Goal: Task Accomplishment & Management: Manage account settings

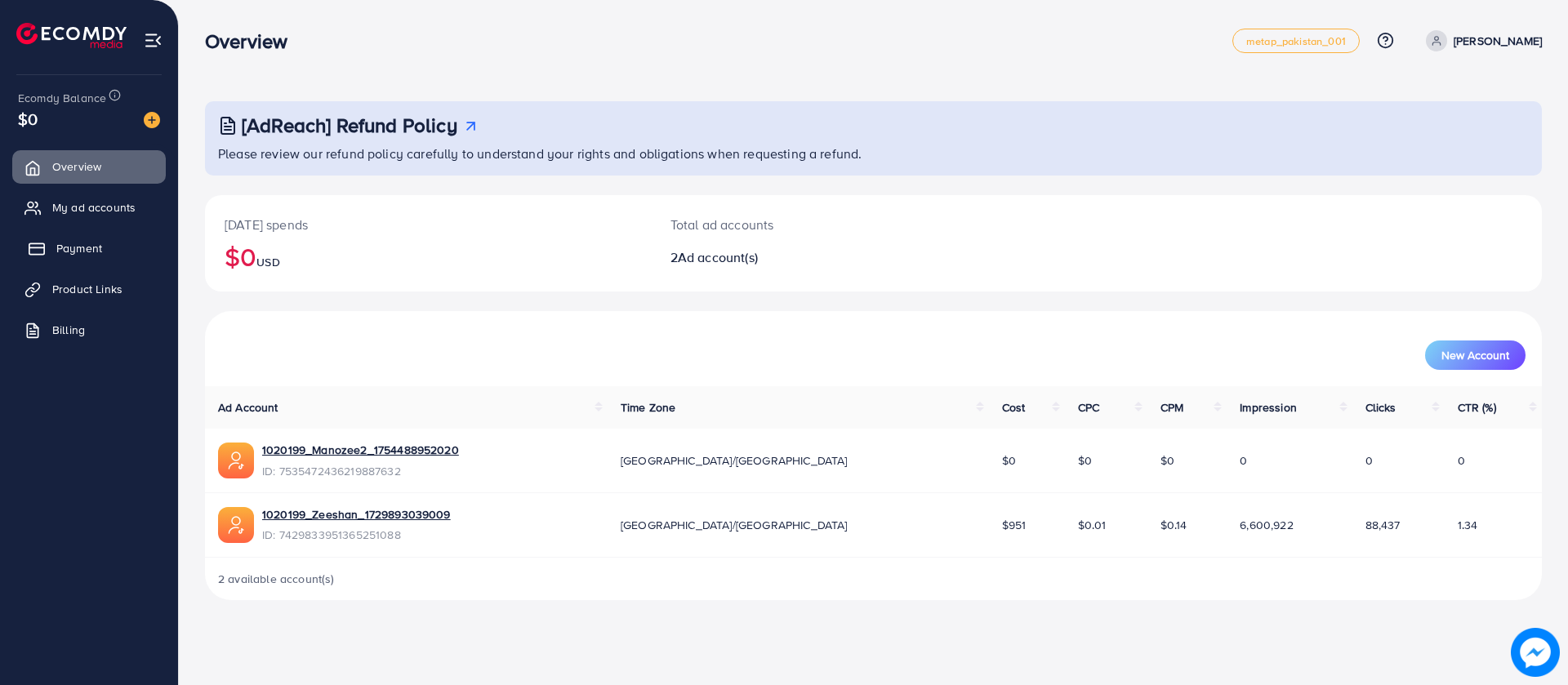
click at [105, 254] on link "Payment" at bounding box center [89, 248] width 153 height 32
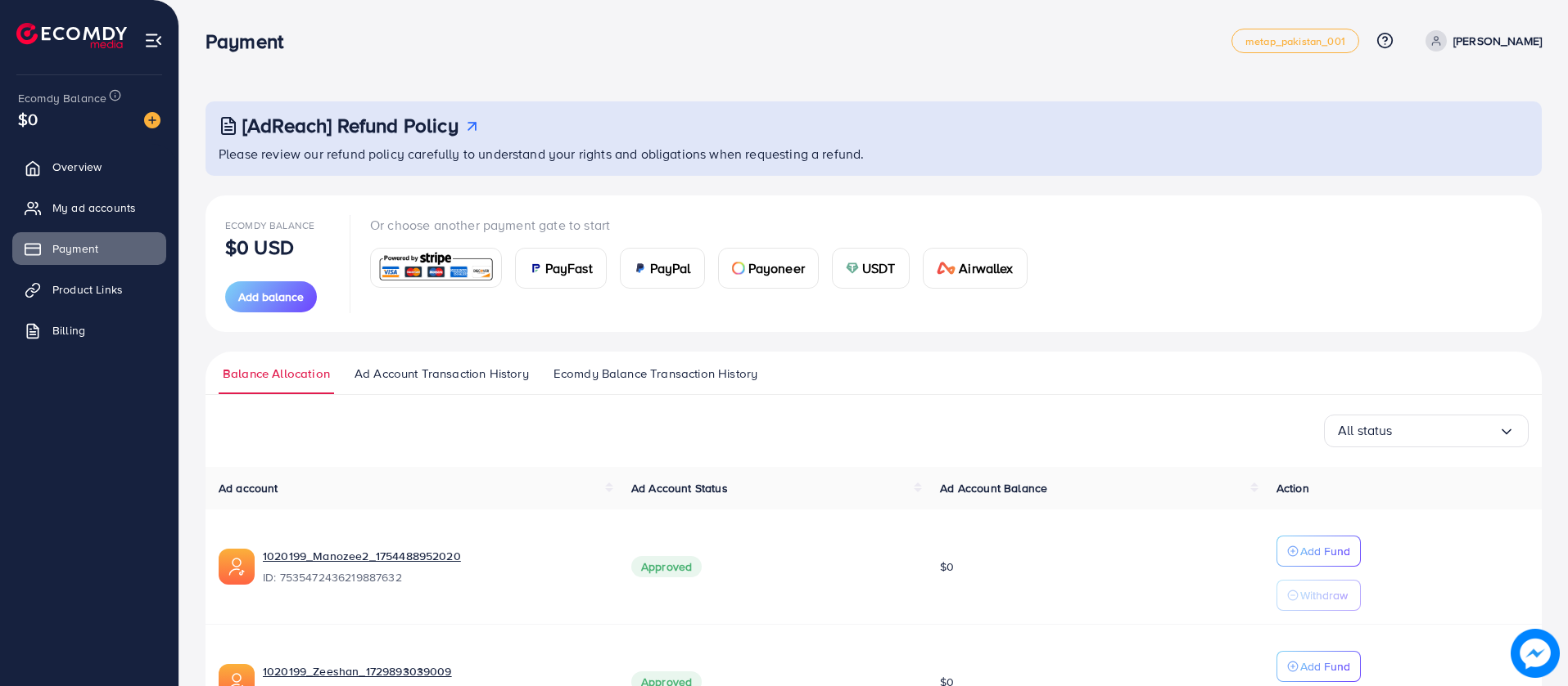
click at [690, 371] on span "Ecomdy Balance Transaction History" at bounding box center [656, 374] width 204 height 18
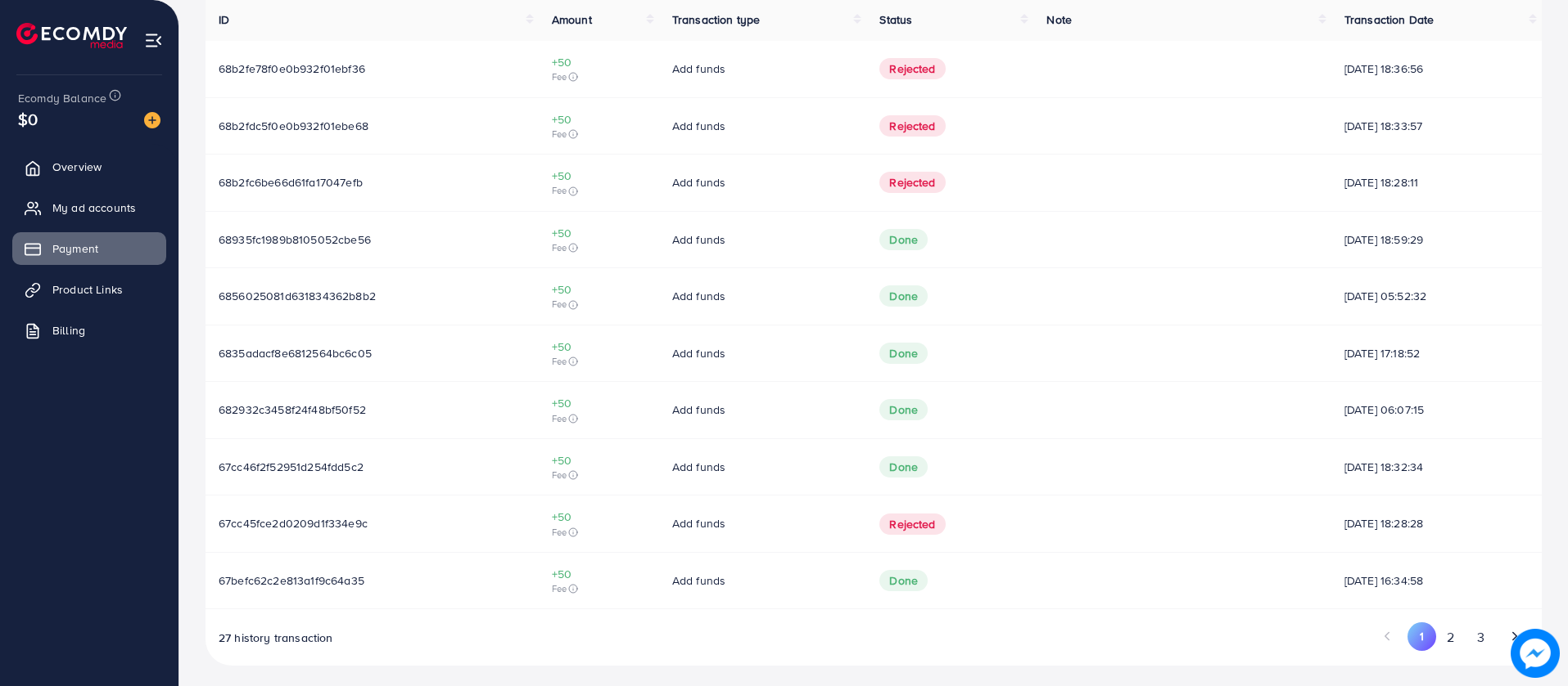
scroll to position [474, 0]
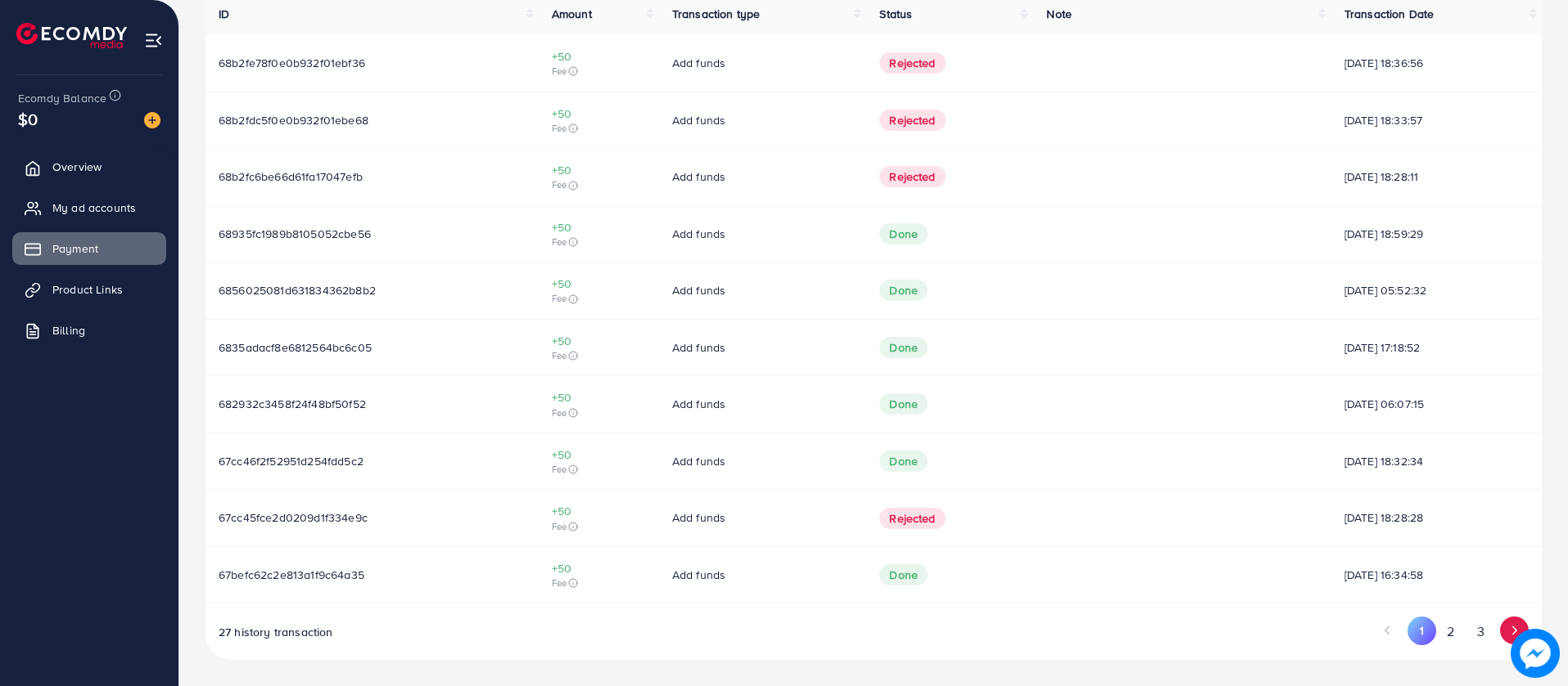
click at [1510, 625] on icon "Go to next page" at bounding box center [1515, 631] width 15 height 15
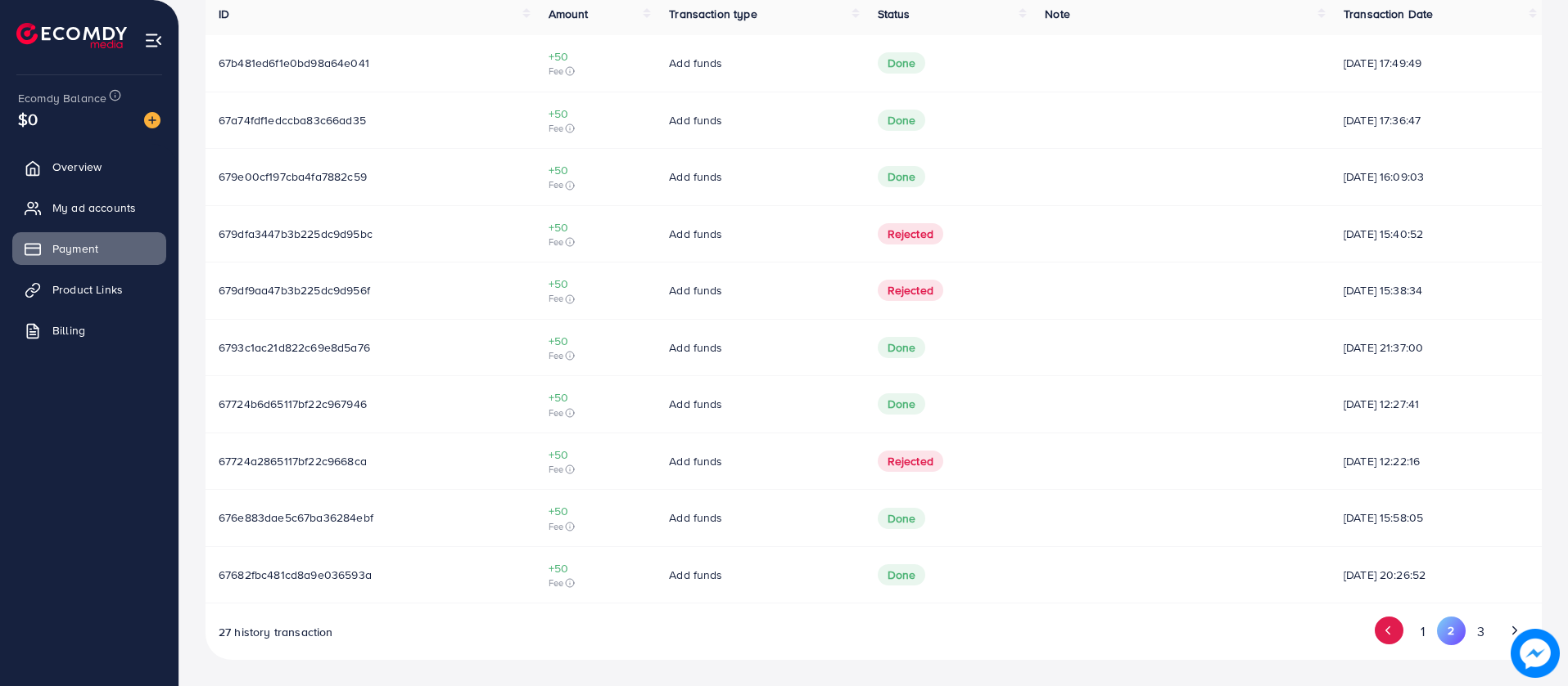
click at [1390, 636] on icon "Go to previous page" at bounding box center [1388, 631] width 15 height 15
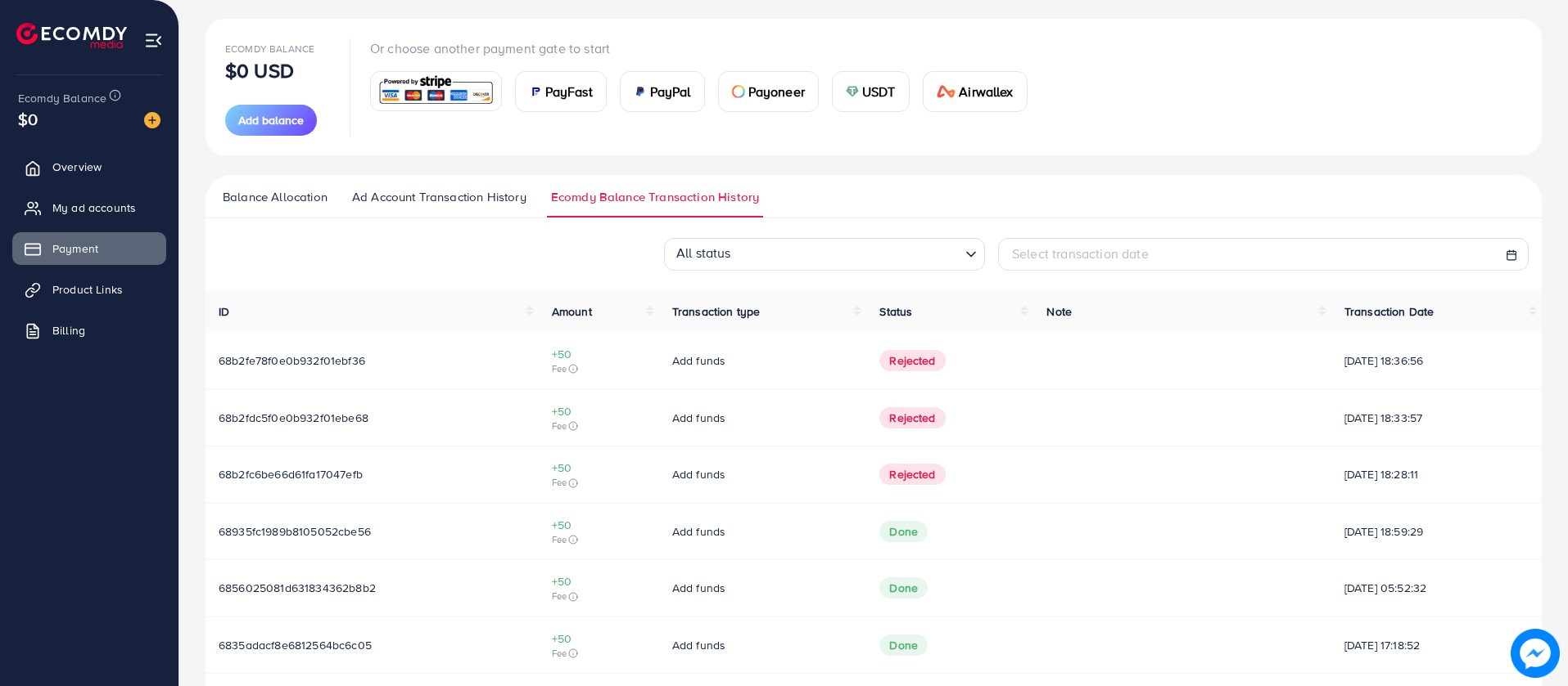
scroll to position [176, 0]
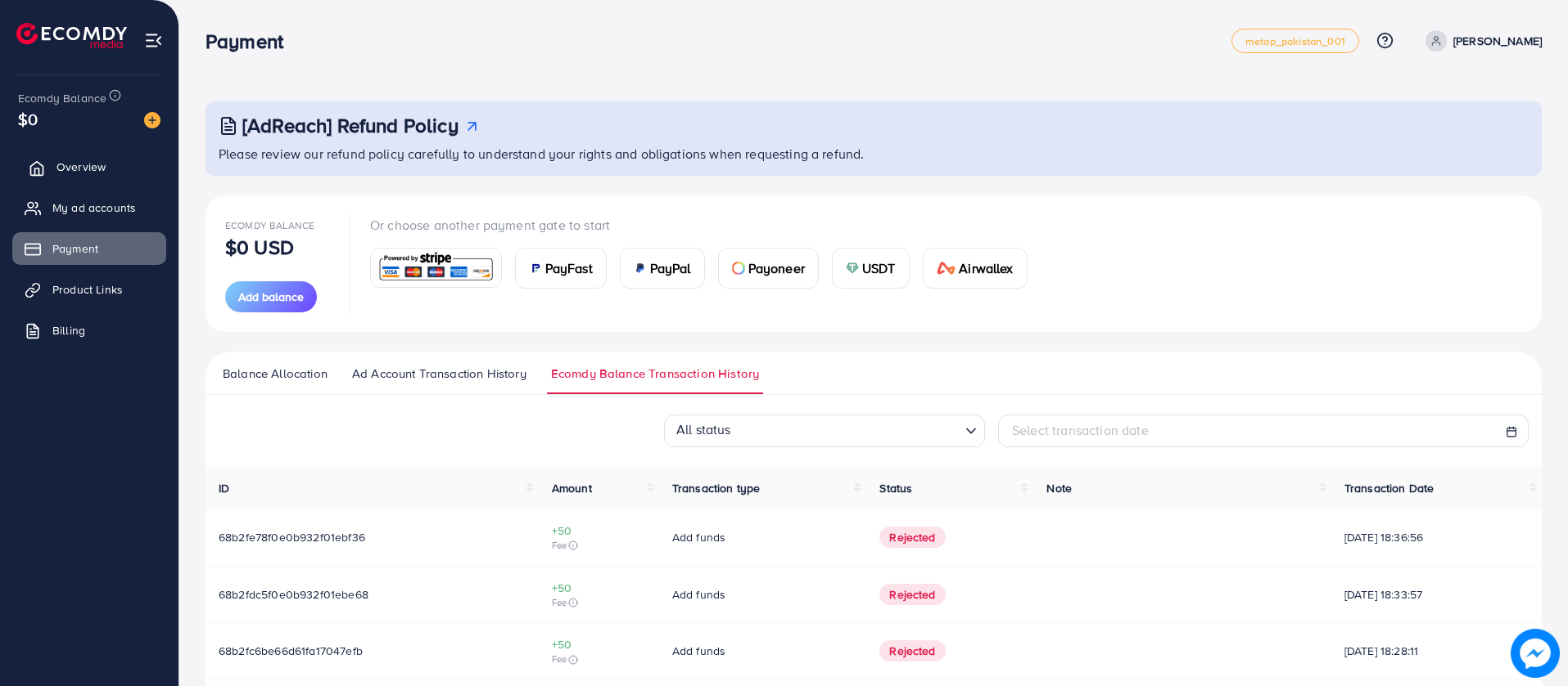
click at [95, 163] on span "Overview" at bounding box center [81, 167] width 49 height 17
